Goal: Information Seeking & Learning: Learn about a topic

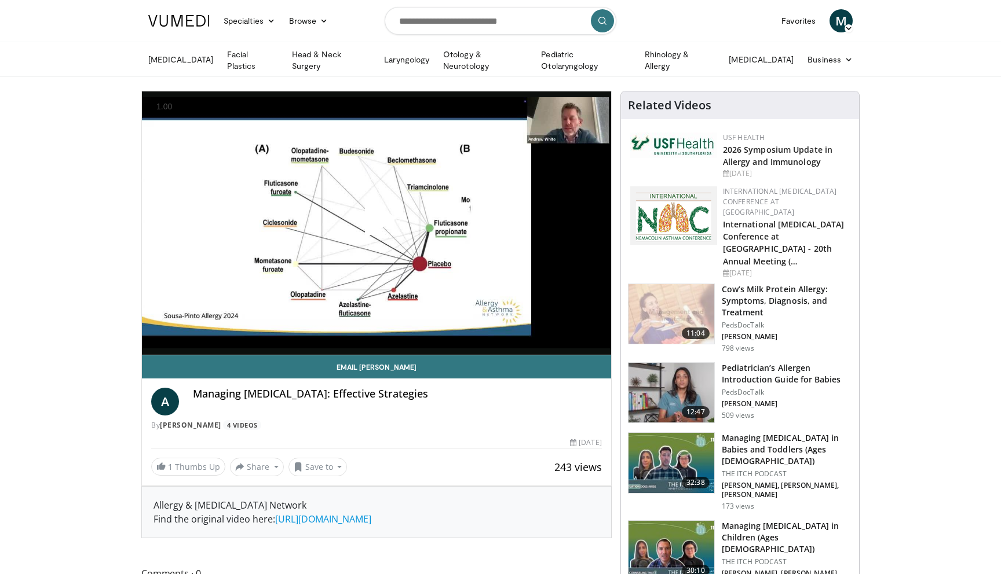
click at [376, 223] on span "Video Player" at bounding box center [376, 223] width 0 height 0
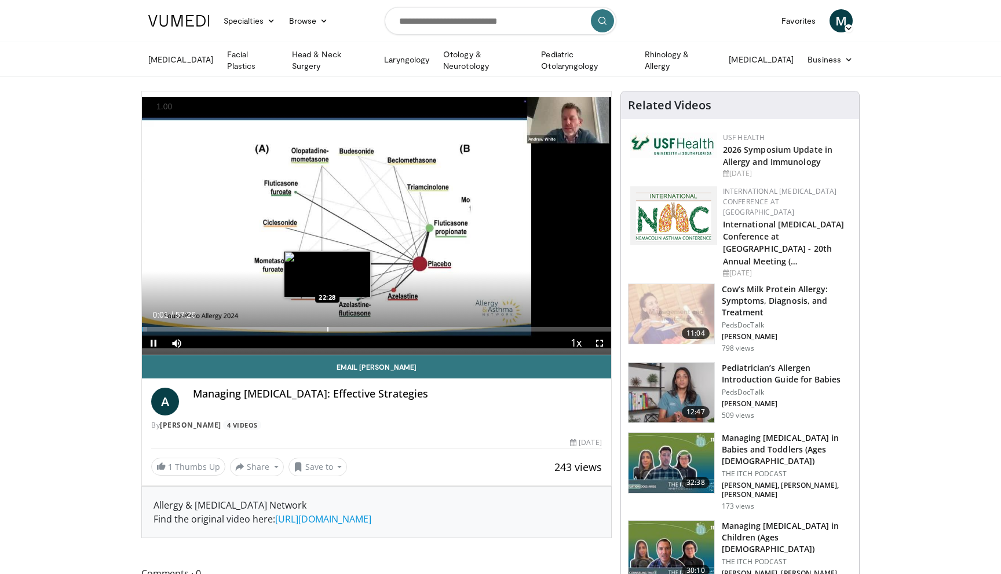
click at [328, 327] on div "Progress Bar" at bounding box center [327, 329] width 1 height 5
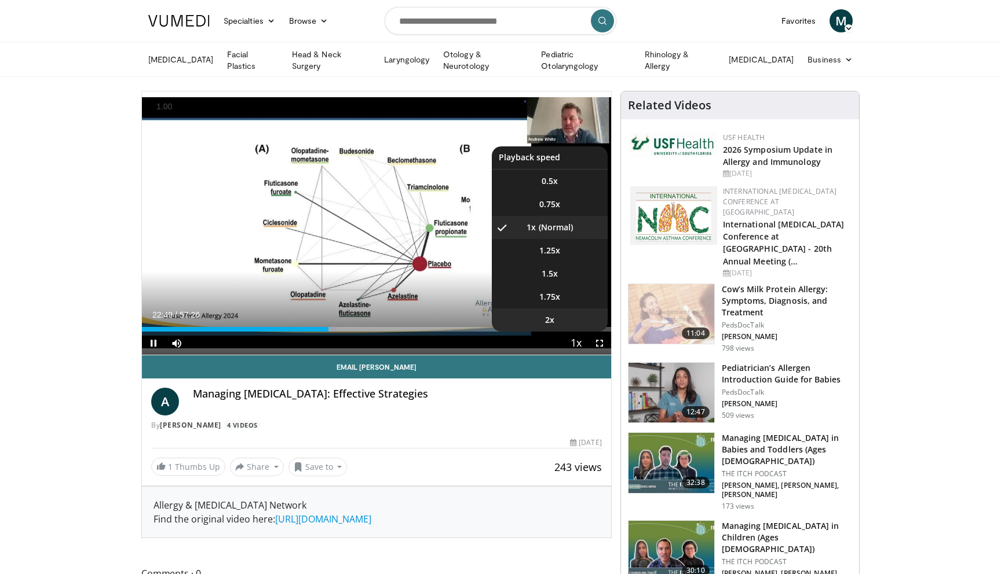
click at [575, 328] on li "2x" at bounding box center [550, 320] width 116 height 23
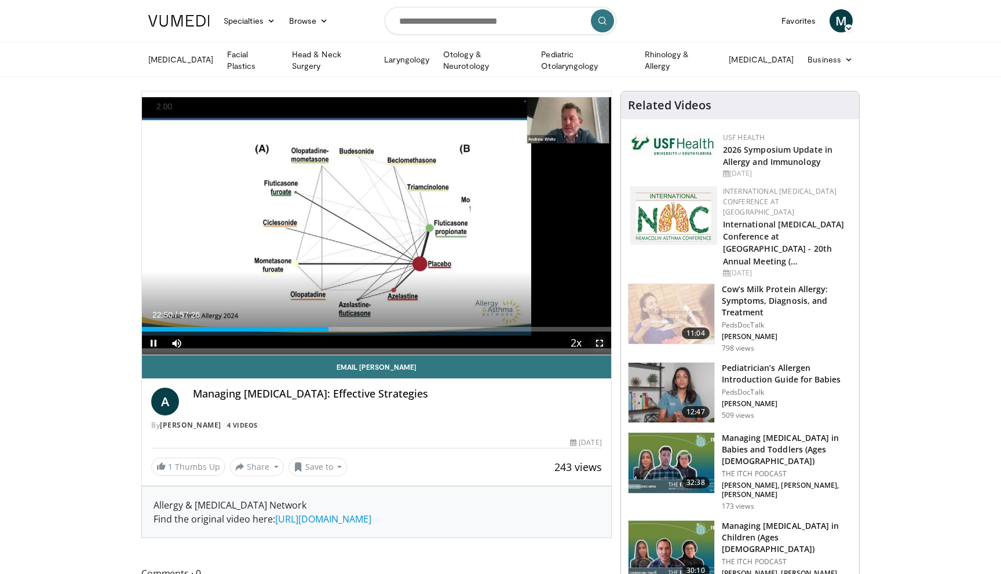
click at [601, 346] on span "Video Player" at bounding box center [599, 343] width 23 height 23
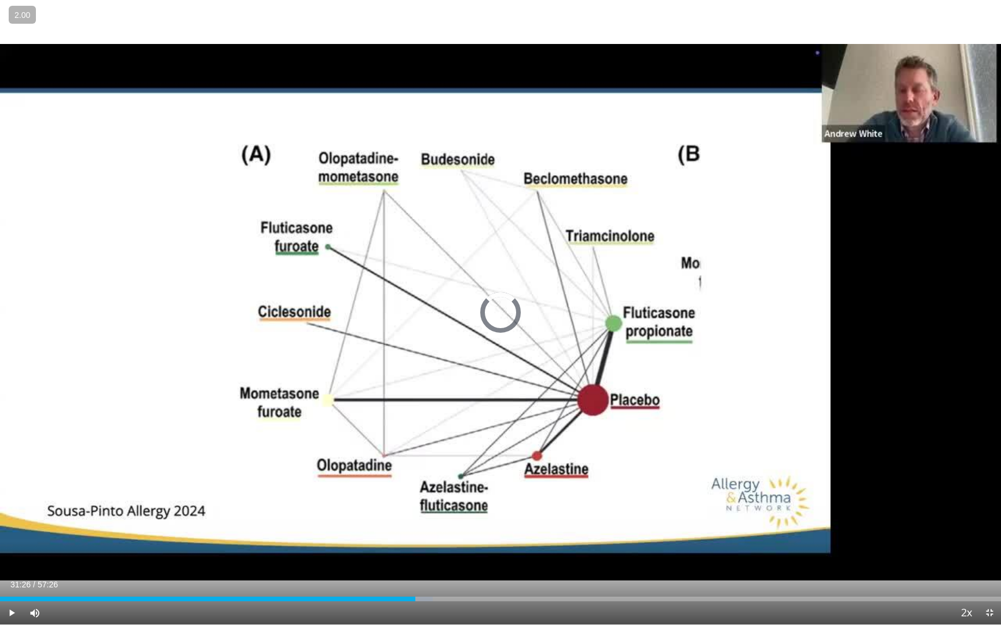
click at [547, 574] on div "Loaded : 43.24% 23:50 31:26" at bounding box center [500, 596] width 1001 height 11
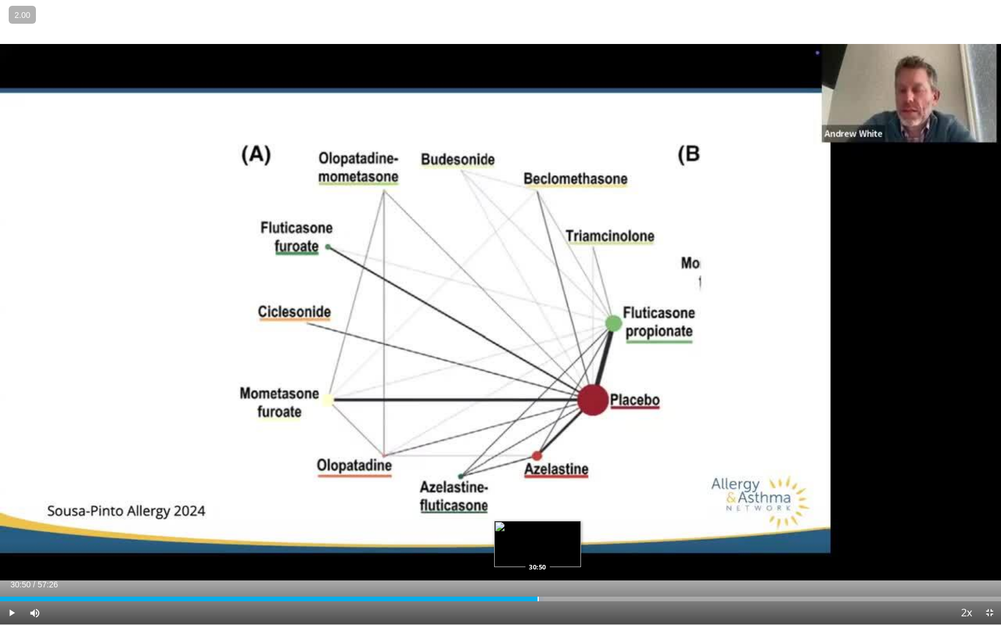
click at [537, 574] on div "Loaded : 54.27% 30:50 30:50" at bounding box center [500, 596] width 1001 height 11
click at [526, 574] on div "Loaded : 55.63% 30:51 30:16" at bounding box center [500, 599] width 1001 height 5
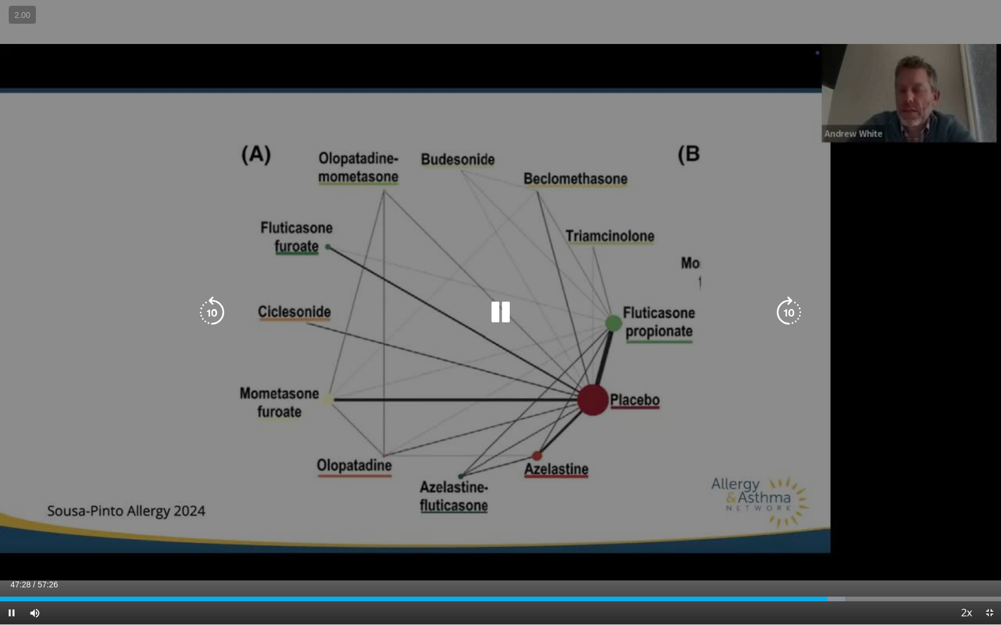
click at [9, 32] on div "30 seconds Tap to unmute" at bounding box center [500, 312] width 1001 height 625
click at [554, 292] on div "30 seconds Tap to unmute" at bounding box center [500, 312] width 1001 height 625
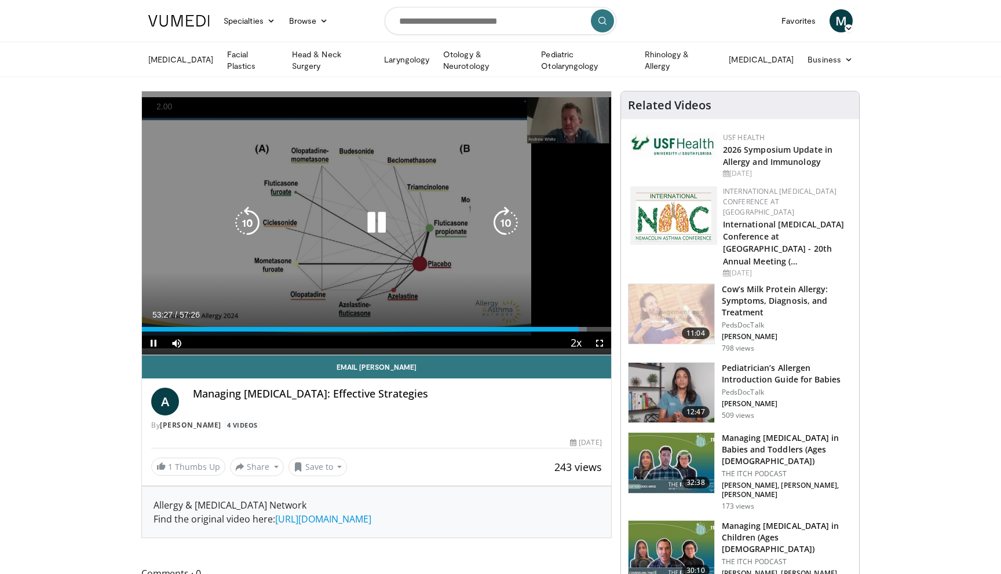
click at [248, 228] on icon "Video Player" at bounding box center [247, 223] width 32 height 32
click at [243, 226] on icon "Video Player" at bounding box center [247, 223] width 32 height 32
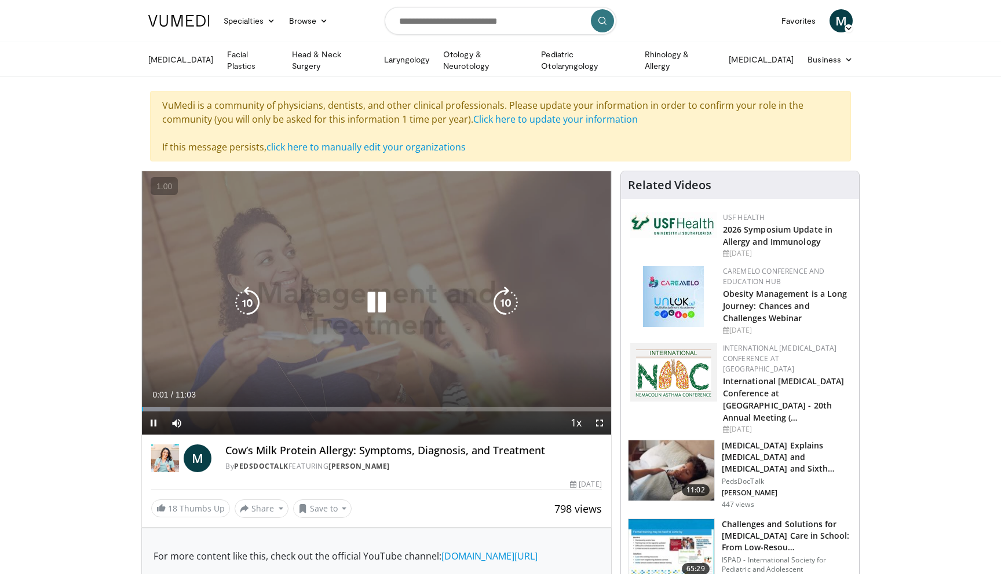
click at [268, 261] on div "10 seconds Tap to unmute" at bounding box center [376, 303] width 469 height 264
